Goal: Check status: Check status

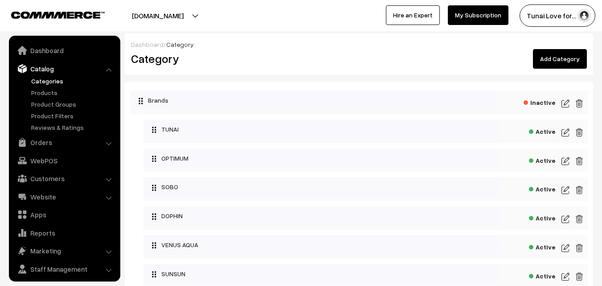
scroll to position [22, 0]
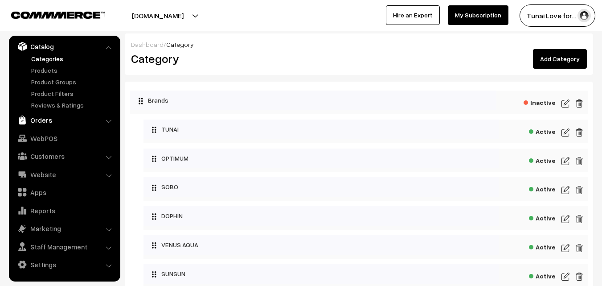
click at [37, 120] on link "Orders" at bounding box center [64, 120] width 106 height 16
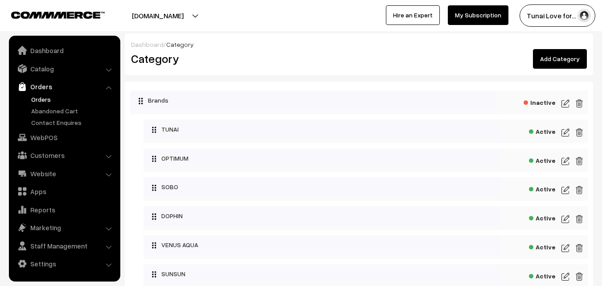
click at [43, 101] on link "Orders" at bounding box center [73, 99] width 88 height 9
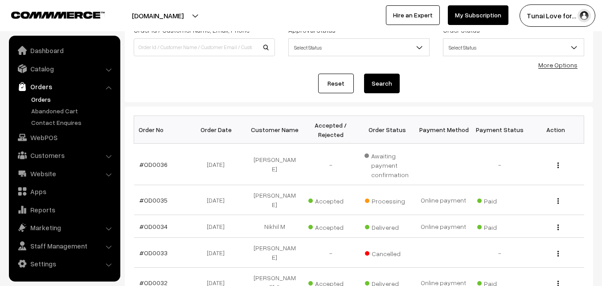
scroll to position [89, 0]
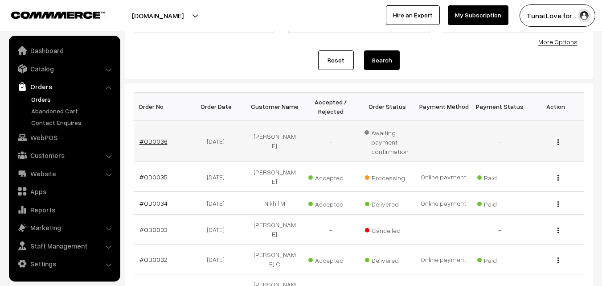
click at [151, 142] on link "#OD0036" at bounding box center [154, 141] width 28 height 8
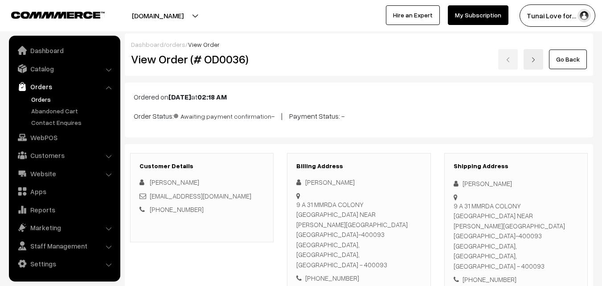
click at [43, 98] on link "Orders" at bounding box center [73, 99] width 88 height 9
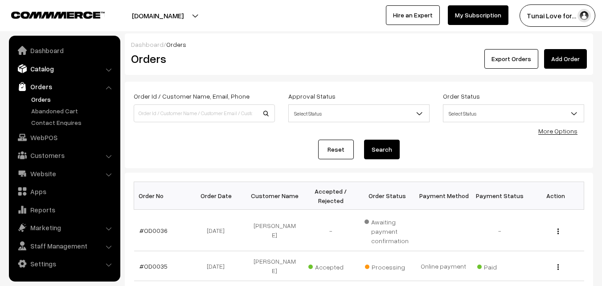
click at [46, 64] on link "Catalog" at bounding box center [64, 69] width 106 height 16
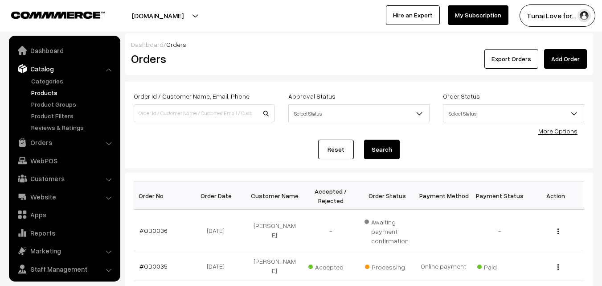
click at [44, 90] on link "Products" at bounding box center [73, 92] width 88 height 9
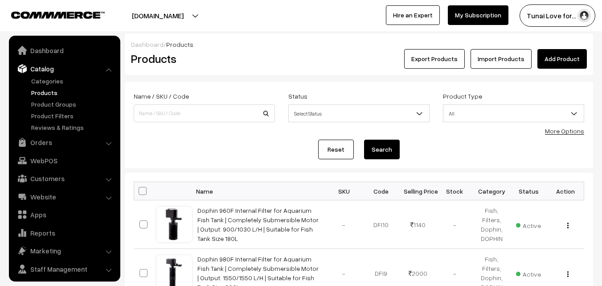
scroll to position [22, 0]
